Goal: Information Seeking & Learning: Learn about a topic

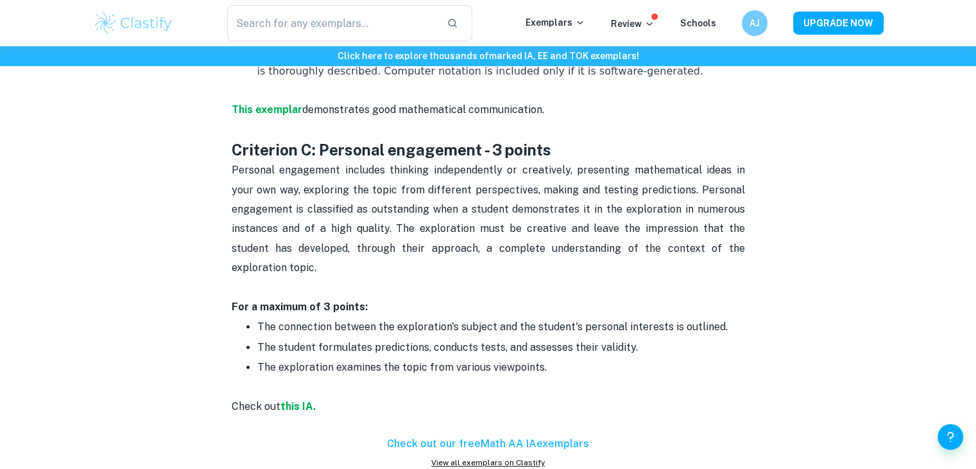
scroll to position [1307, 0]
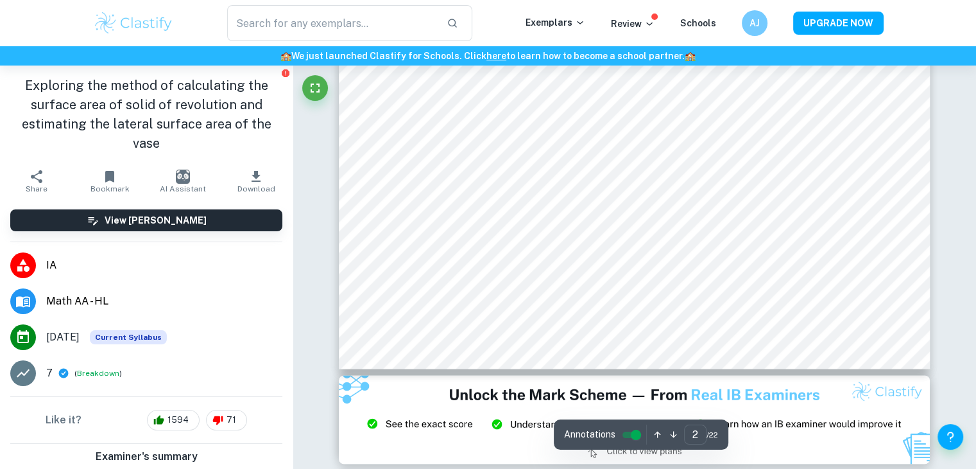
scroll to position [1486, 0]
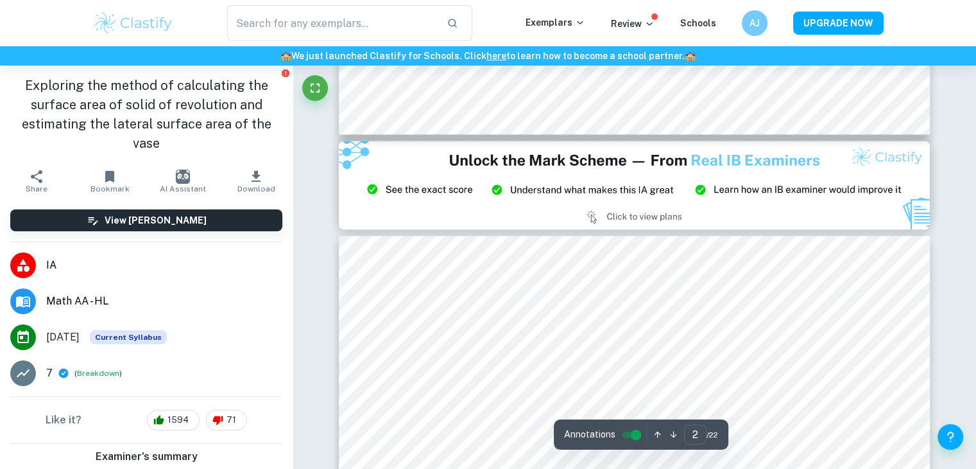
type input "3"
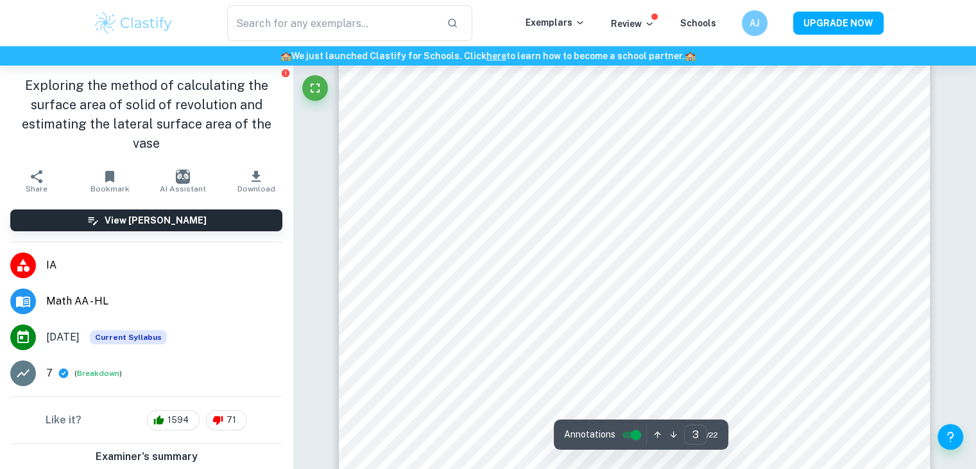
scroll to position [2036, 0]
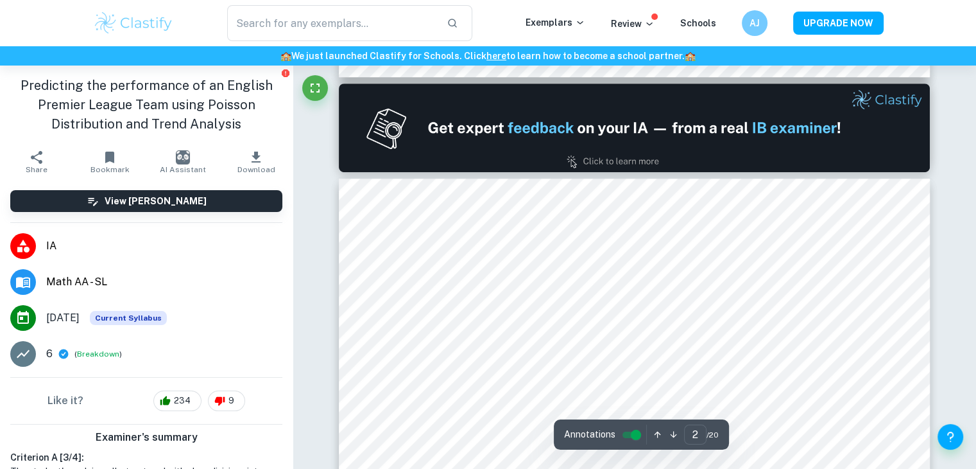
type input "1"
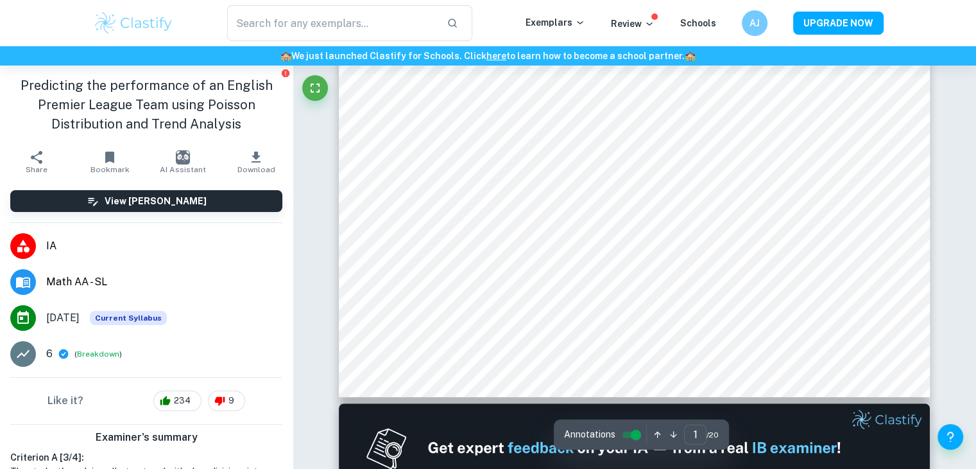
scroll to position [439, 0]
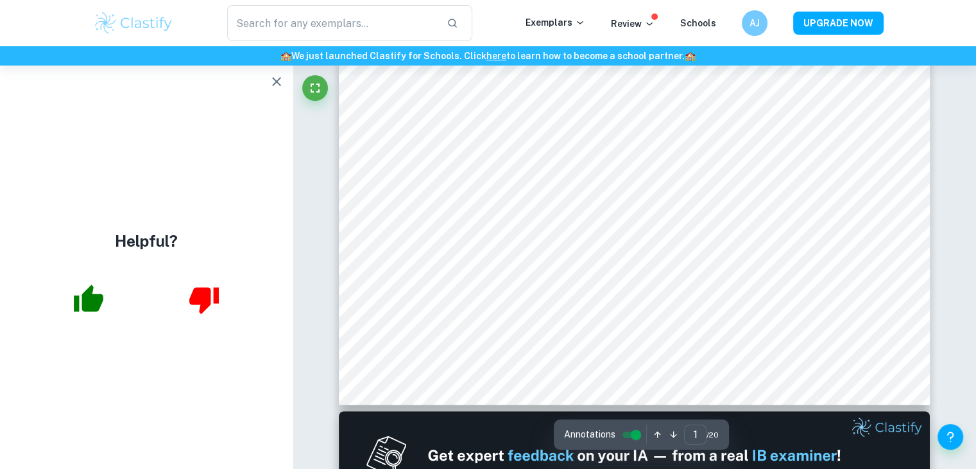
click at [272, 92] on button "button" at bounding box center [277, 82] width 26 height 26
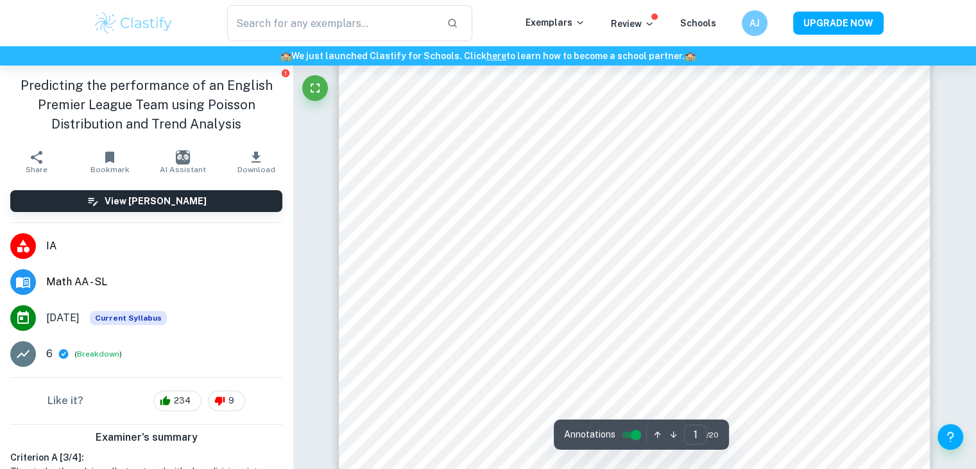
scroll to position [349, 0]
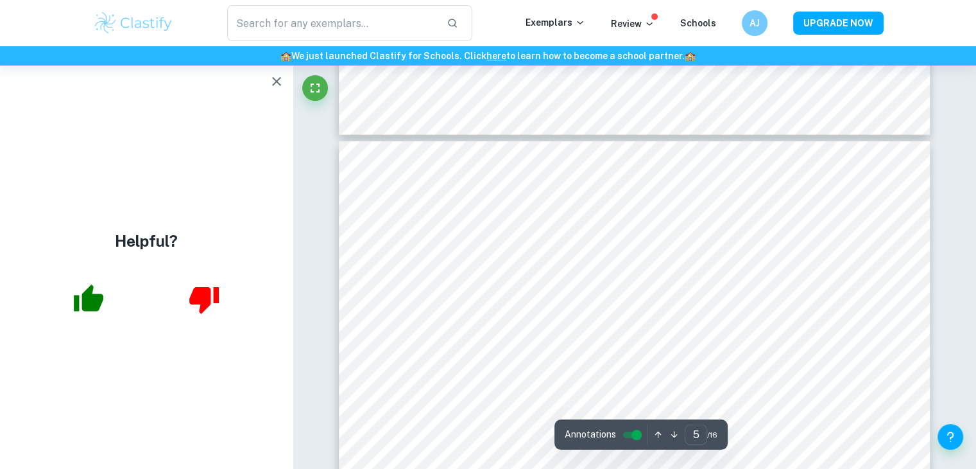
scroll to position [3558, 0]
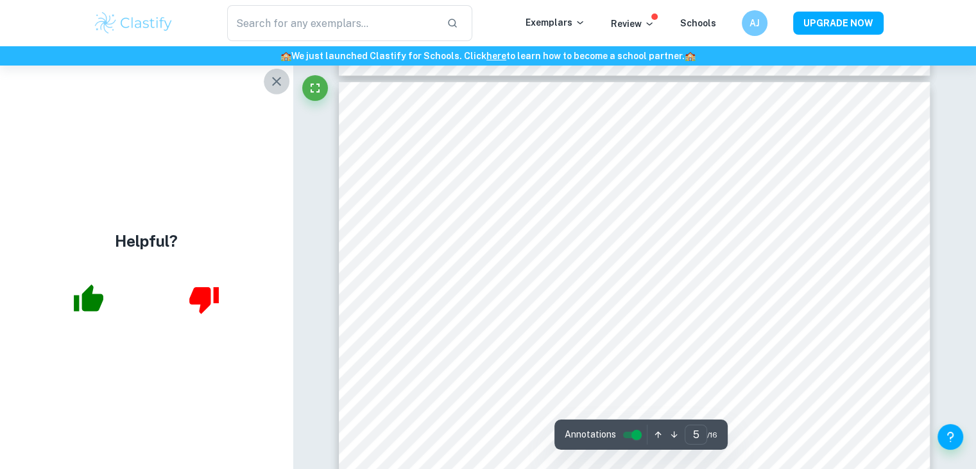
click at [275, 84] on icon "button" at bounding box center [276, 81] width 15 height 15
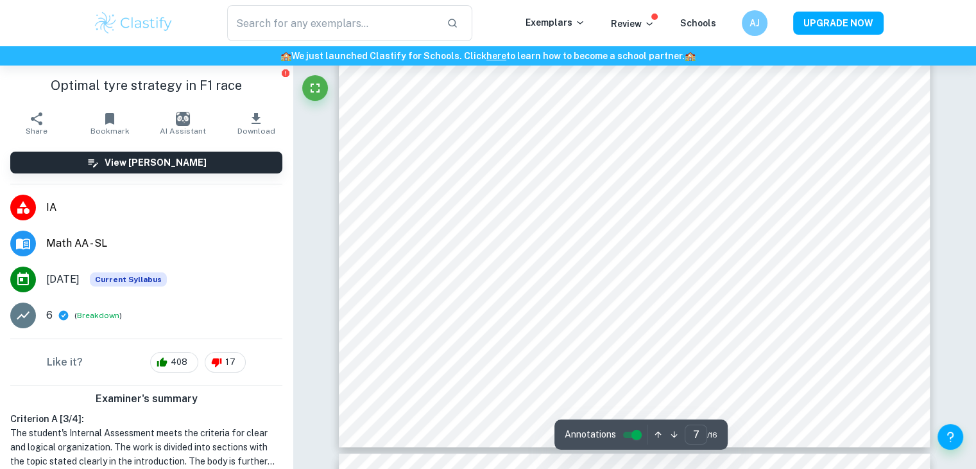
scroll to position [5714, 0]
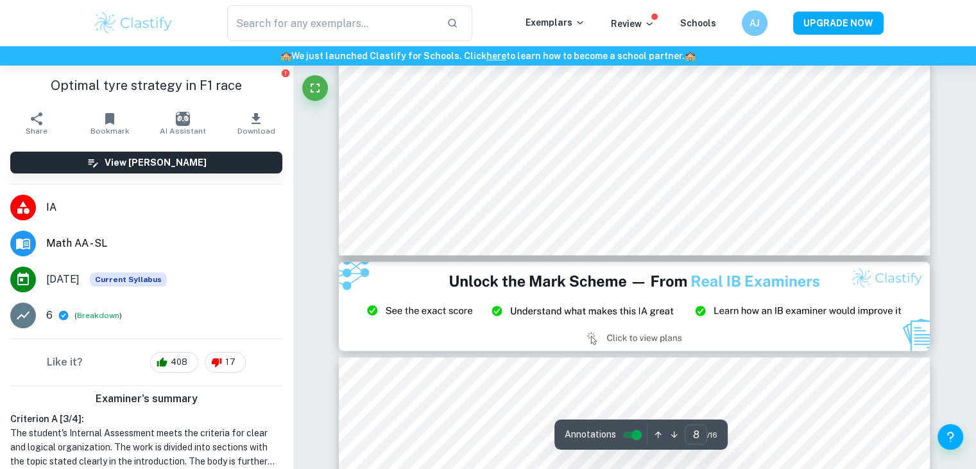
type input "9"
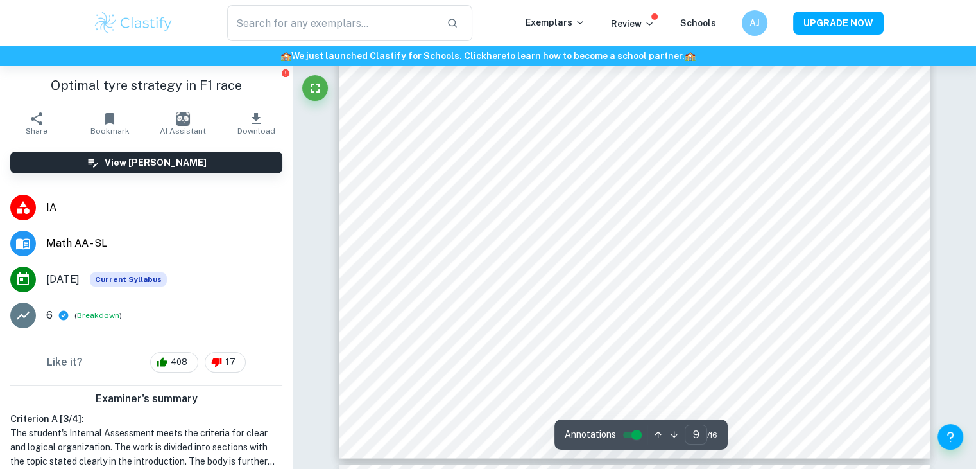
scroll to position [7486, 0]
